Goal: Task Accomplishment & Management: Manage account settings

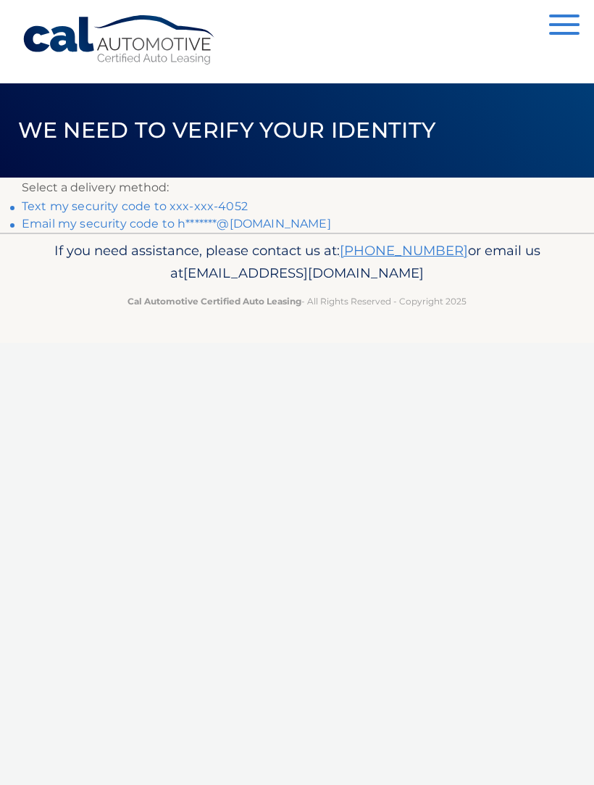
click at [220, 208] on link "Text my security code to xxx-xxx-4052" at bounding box center [135, 206] width 226 height 14
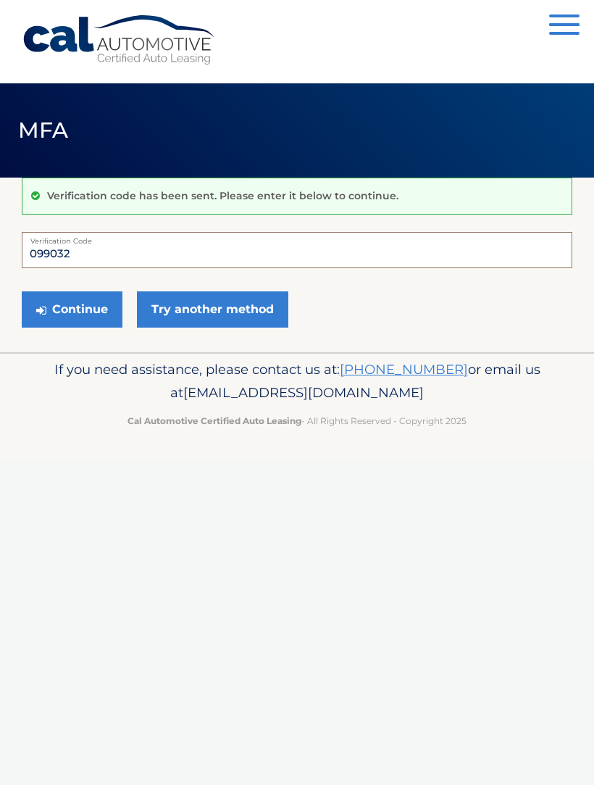
type input "099032"
click at [94, 308] on button "Continue" at bounding box center [72, 309] width 101 height 36
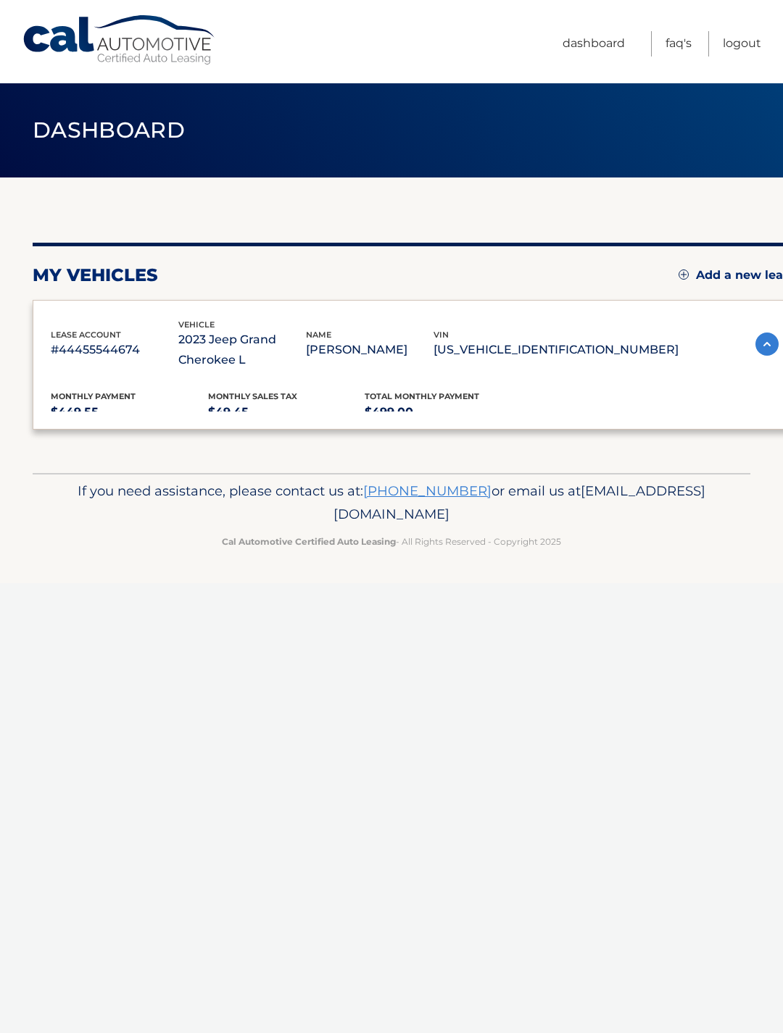
scroll to position [22, 0]
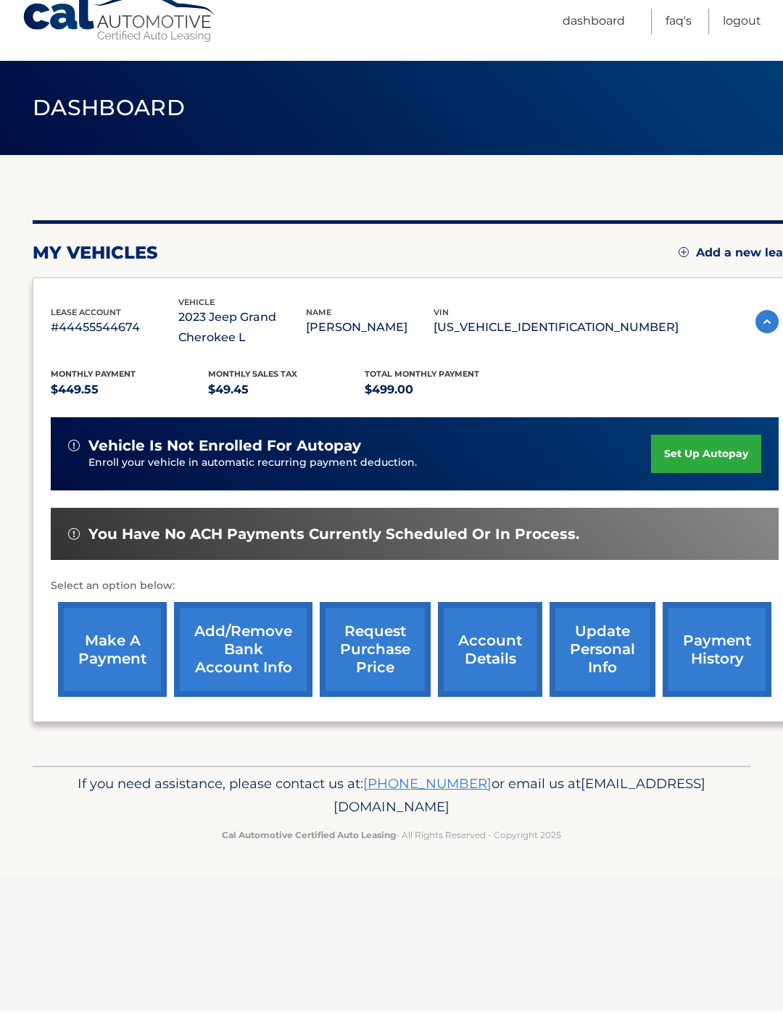
click at [117, 651] on link "make a payment" at bounding box center [112, 672] width 109 height 95
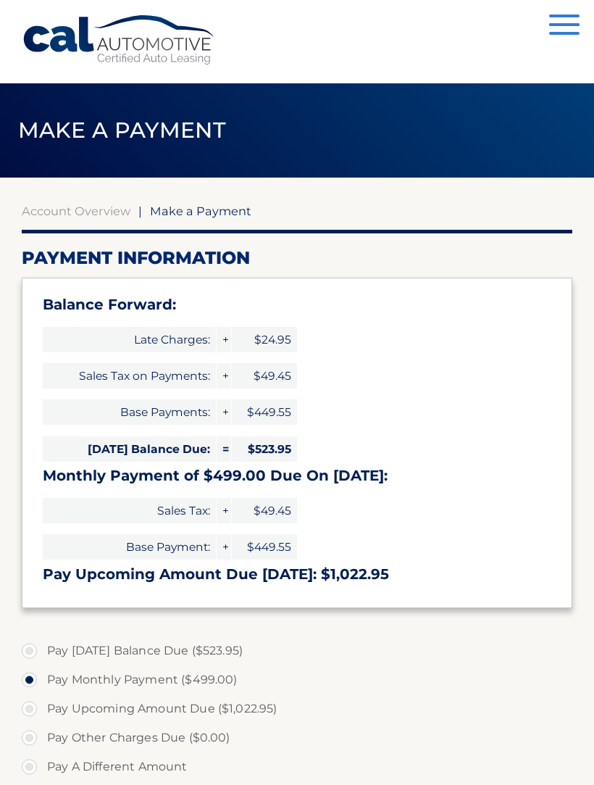
select select "YzkxN2UyYTAtMmM2Yi00YjdmLTg5ODktMDFiYzZiM2JmNzQw"
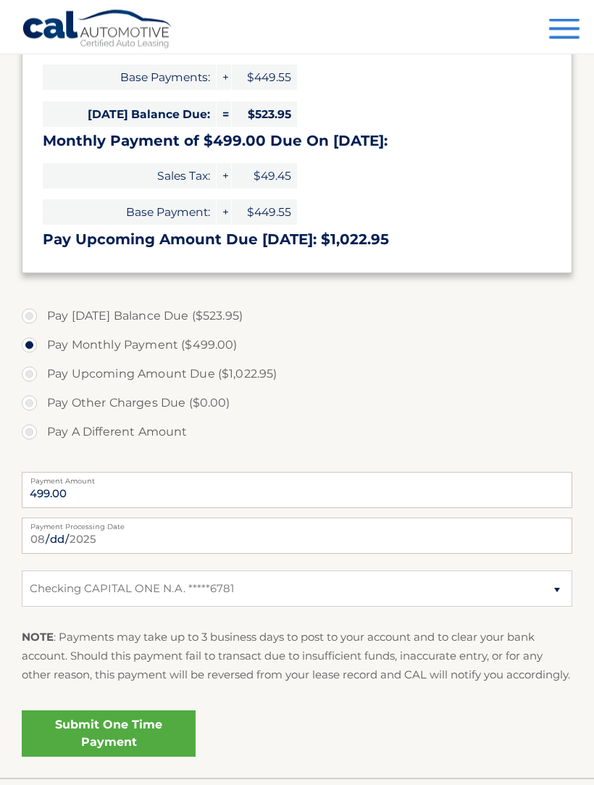
scroll to position [335, 0]
click at [133, 749] on link "Submit One Time Payment" at bounding box center [109, 733] width 174 height 46
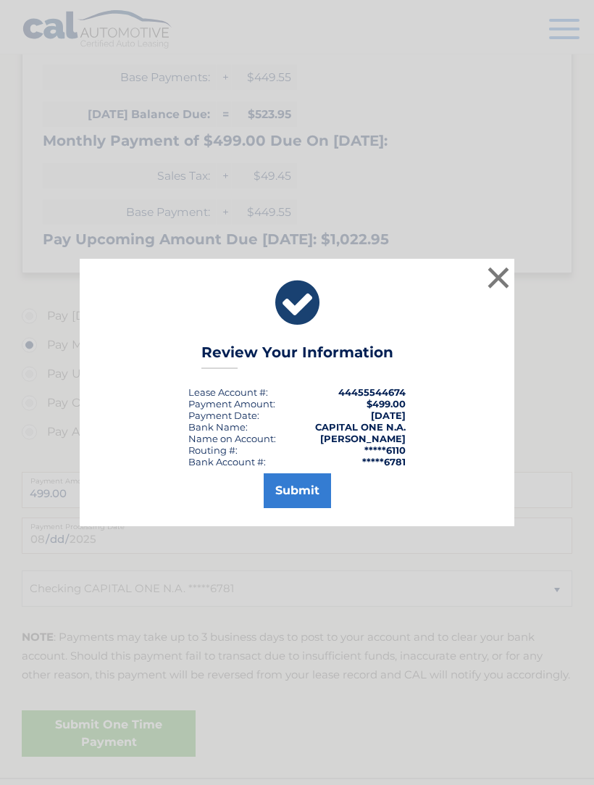
click at [303, 508] on button "Submit" at bounding box center [297, 490] width 67 height 35
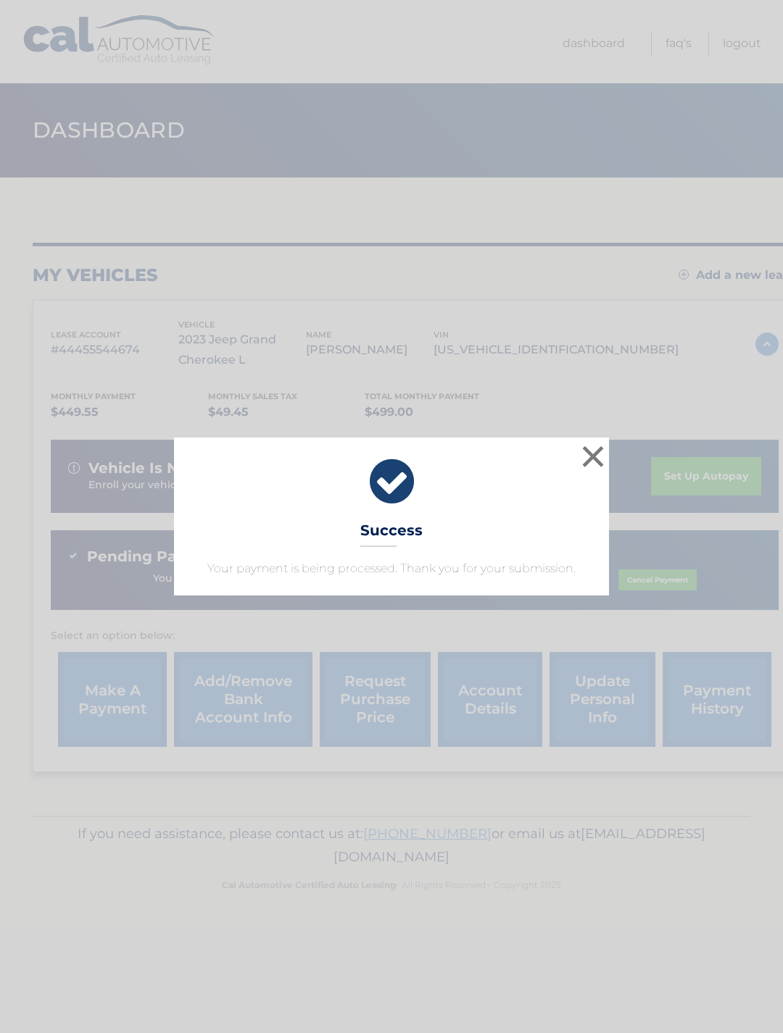
click at [583, 463] on button "×" at bounding box center [592, 456] width 29 height 29
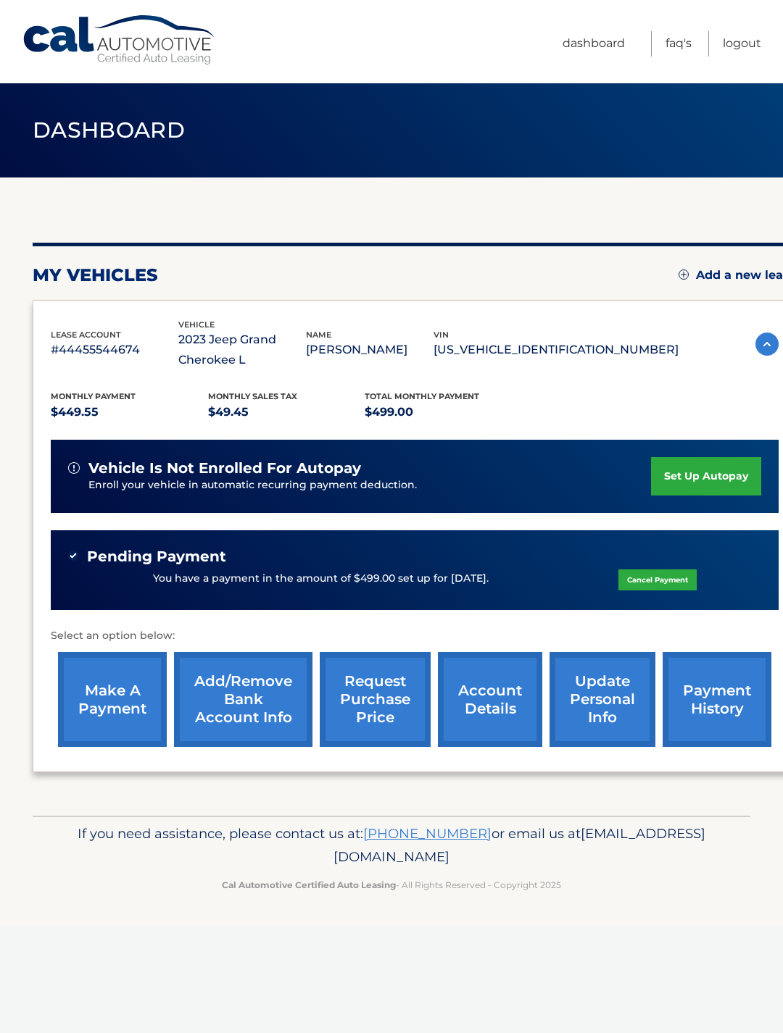
click at [738, 41] on link "Logout" at bounding box center [742, 43] width 38 height 25
